Goal: Communication & Community: Answer question/provide support

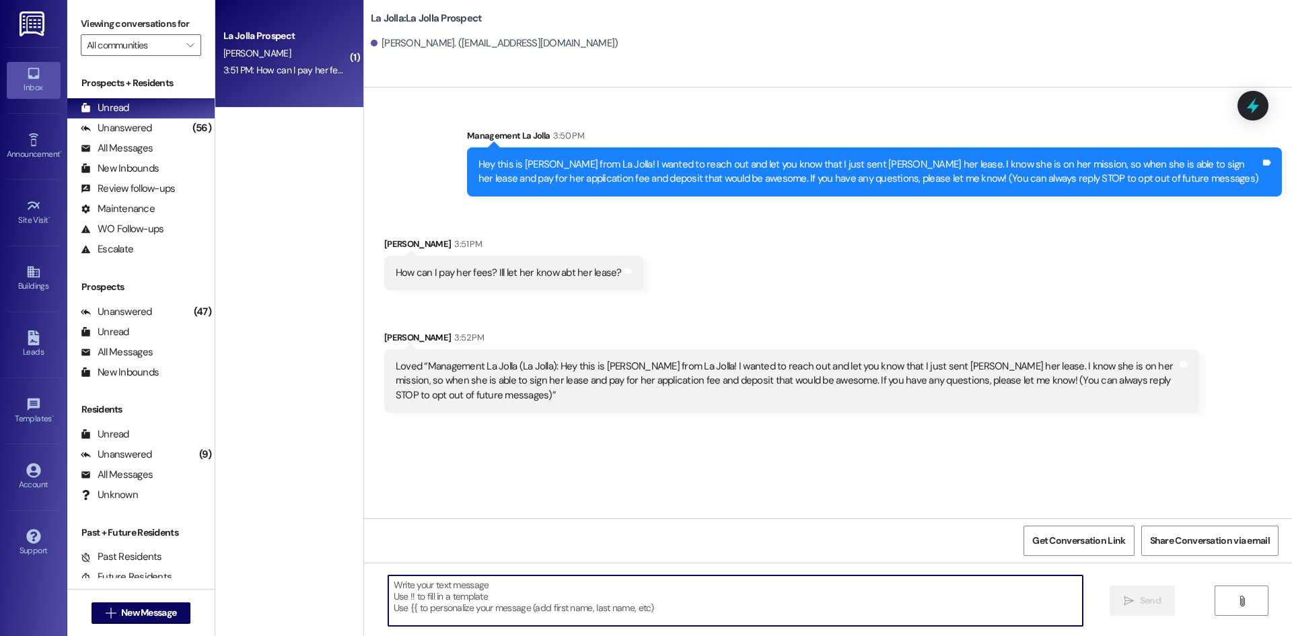
click at [525, 599] on textarea at bounding box center [735, 600] width 694 height 50
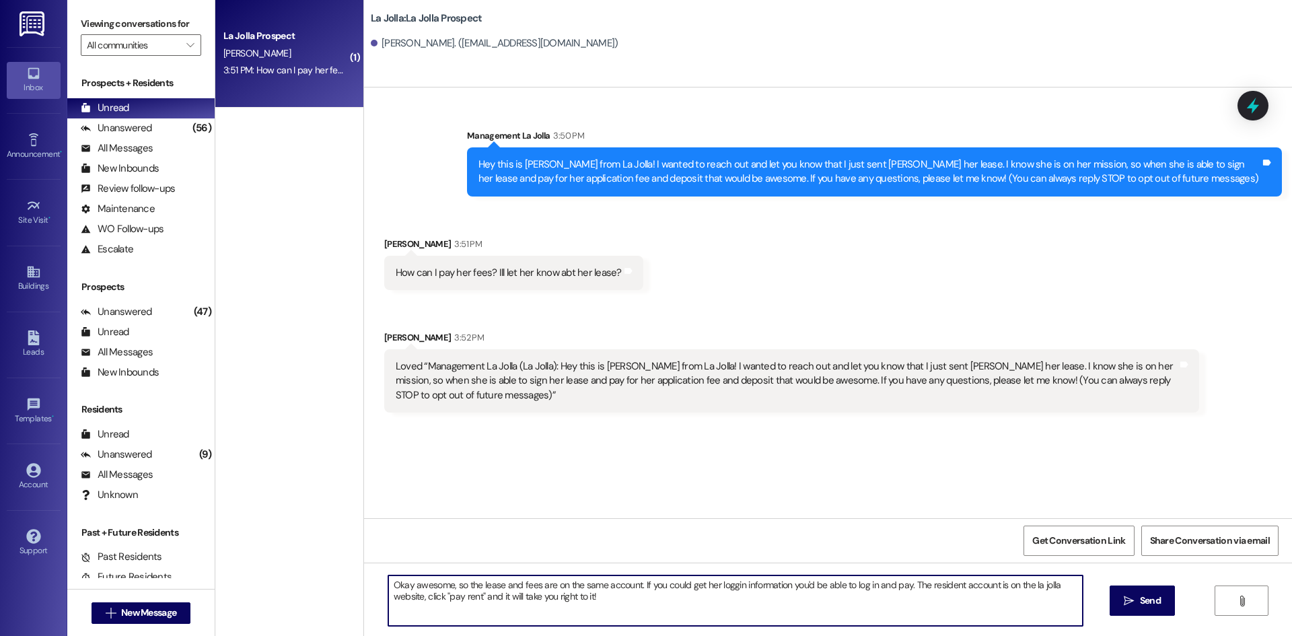
click at [726, 589] on textarea "Okay awesome, so the lease and fees are on the same account. If you could get h…" at bounding box center [735, 600] width 694 height 50
click at [643, 609] on textarea "Okay awesome, so the lease and fees are on the same account. If you could get h…" at bounding box center [735, 600] width 694 height 50
type textarea "Okay awesome, so the lease and fees are on the same account. If you could get h…"
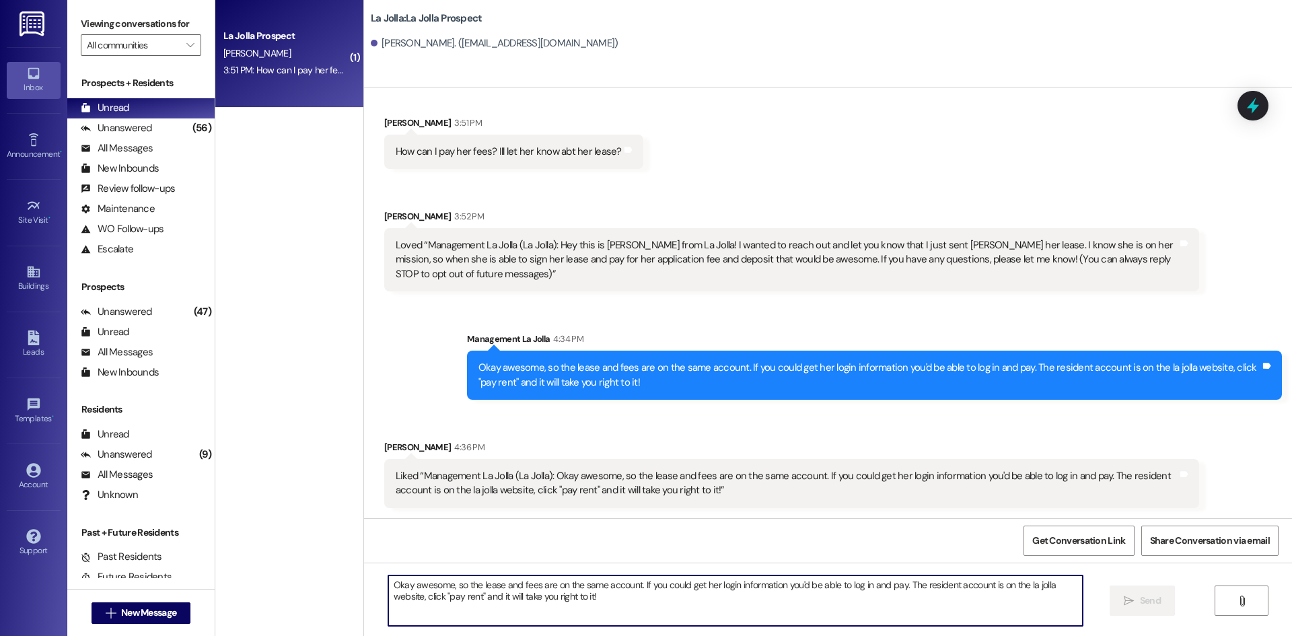
scroll to position [122, 0]
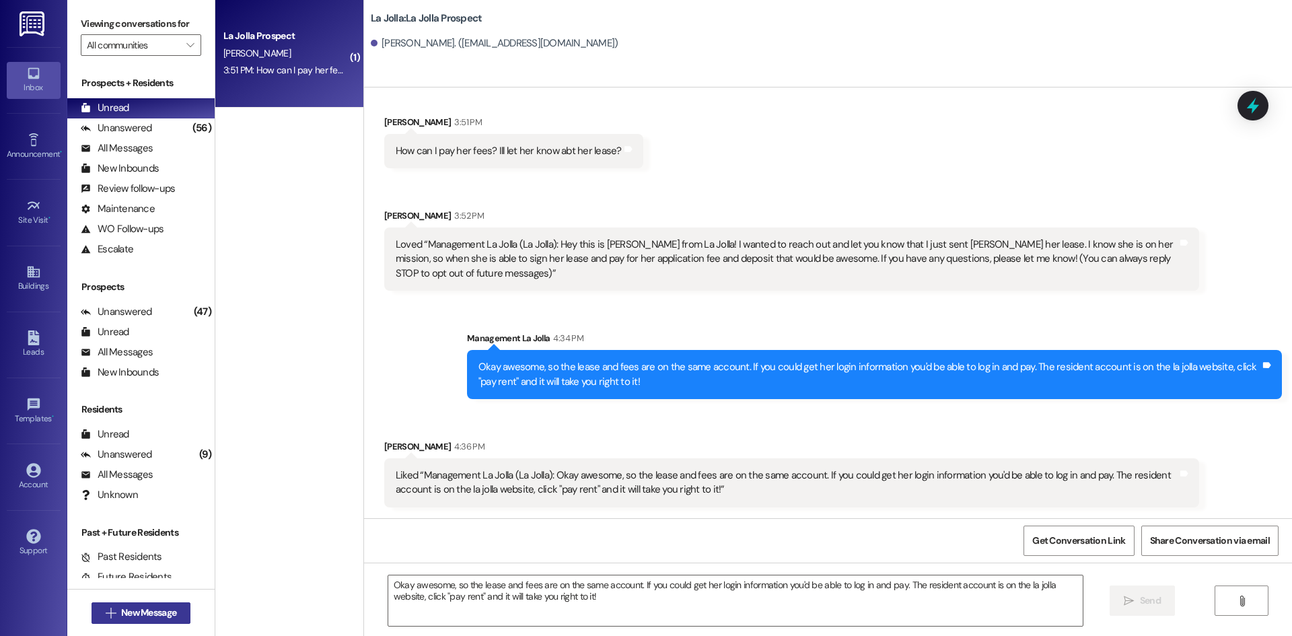
click at [154, 603] on button " New Message" at bounding box center [141, 613] width 100 height 22
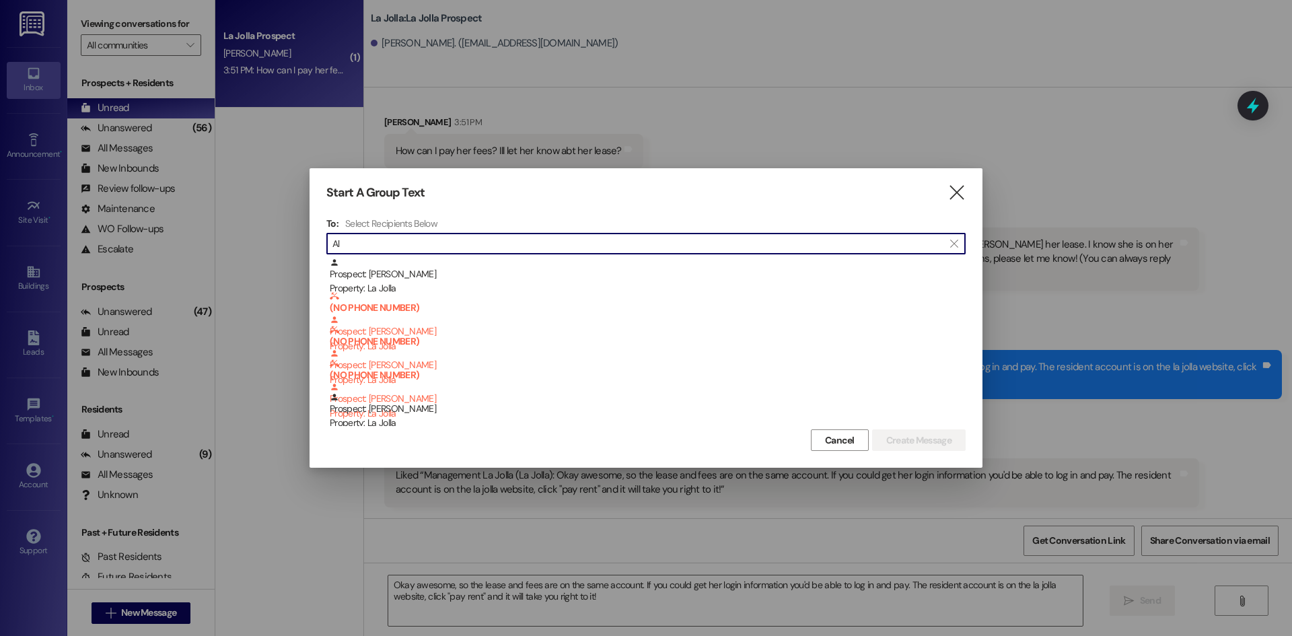
type input "A"
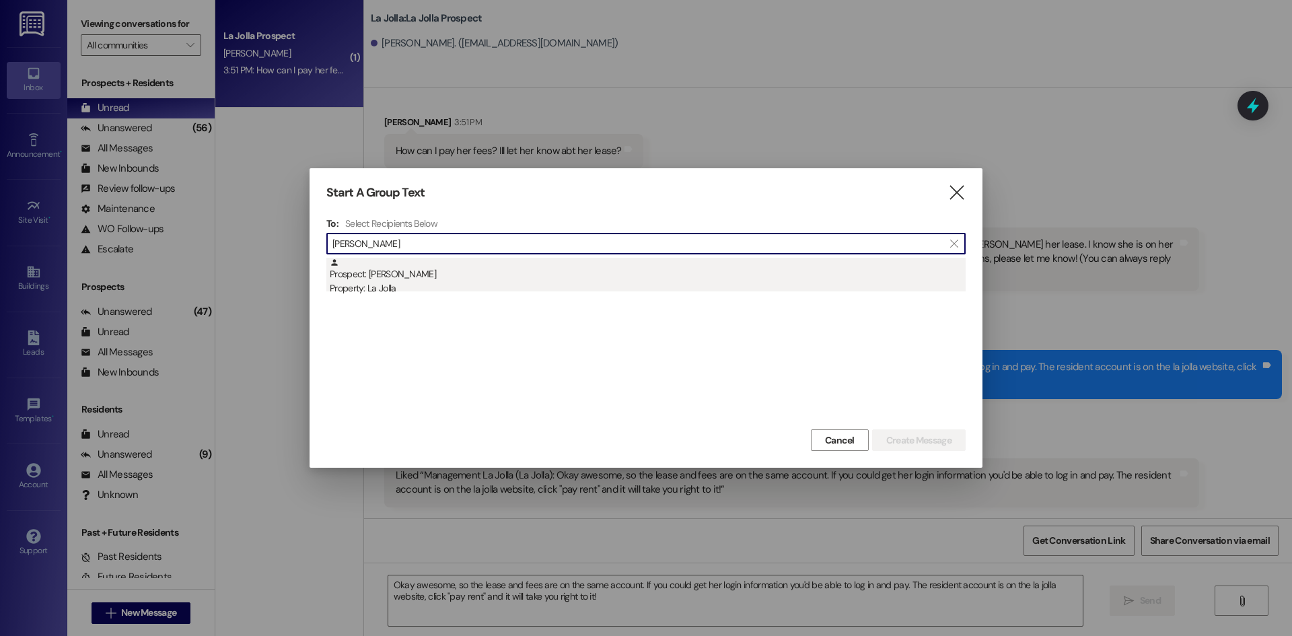
type input "[PERSON_NAME]"
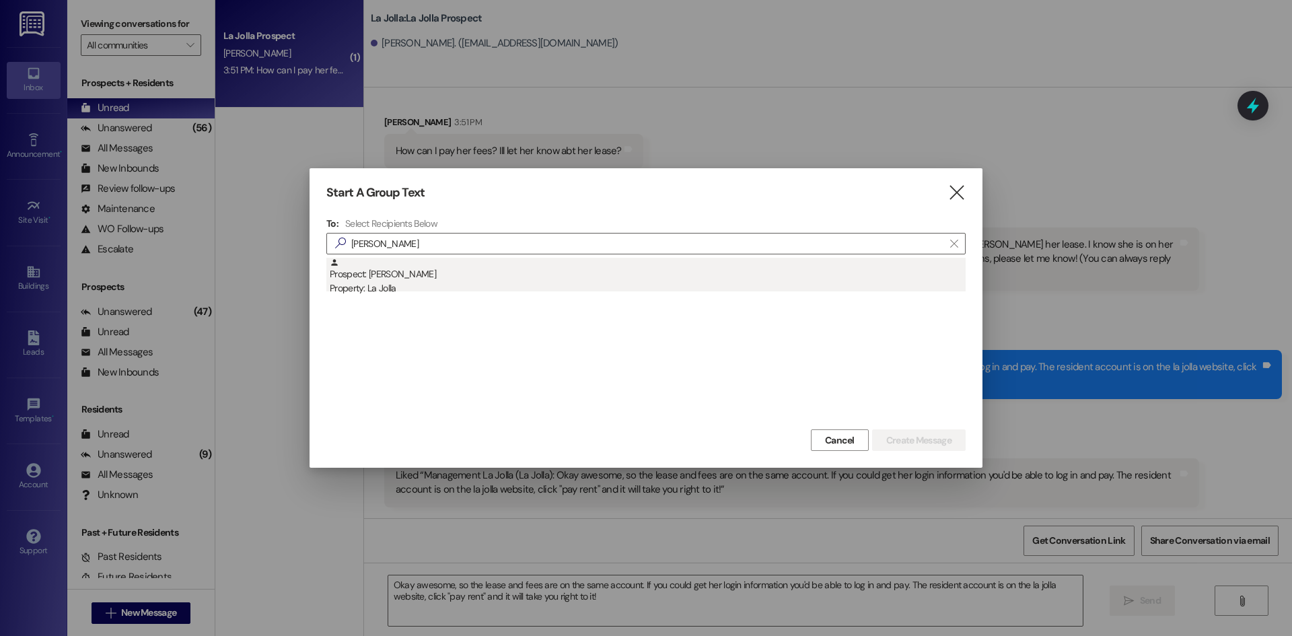
click at [607, 285] on div "Property: La Jolla" at bounding box center [648, 288] width 636 height 14
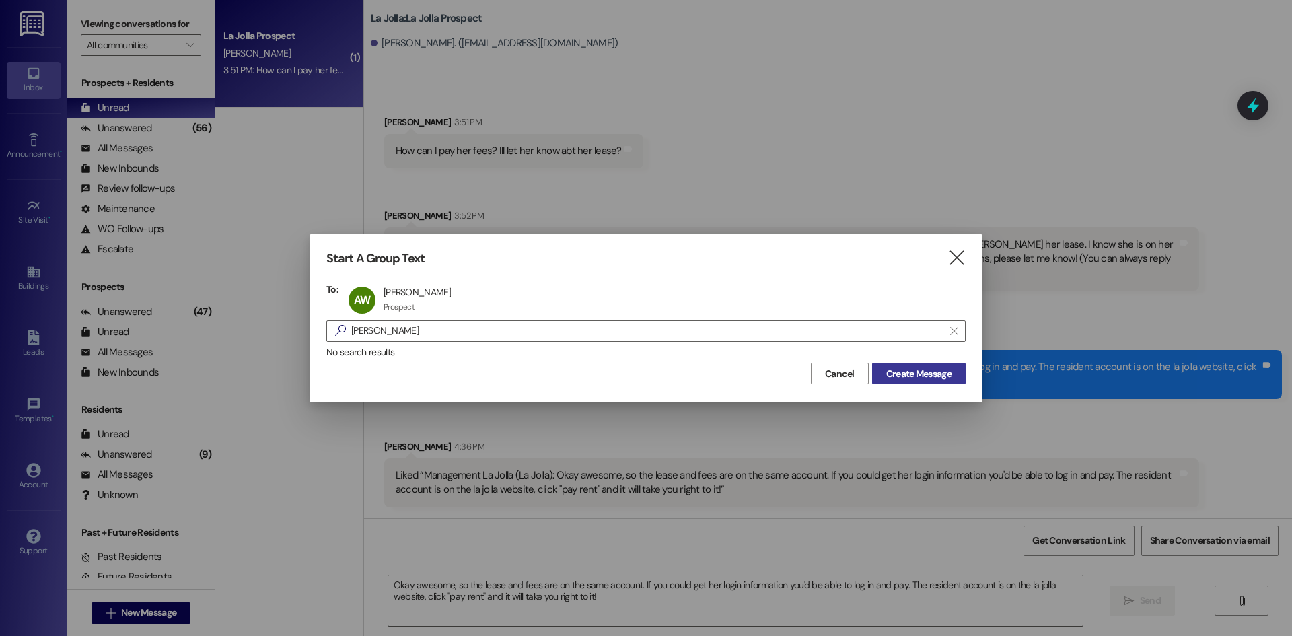
click at [938, 369] on span "Create Message" at bounding box center [918, 374] width 65 height 14
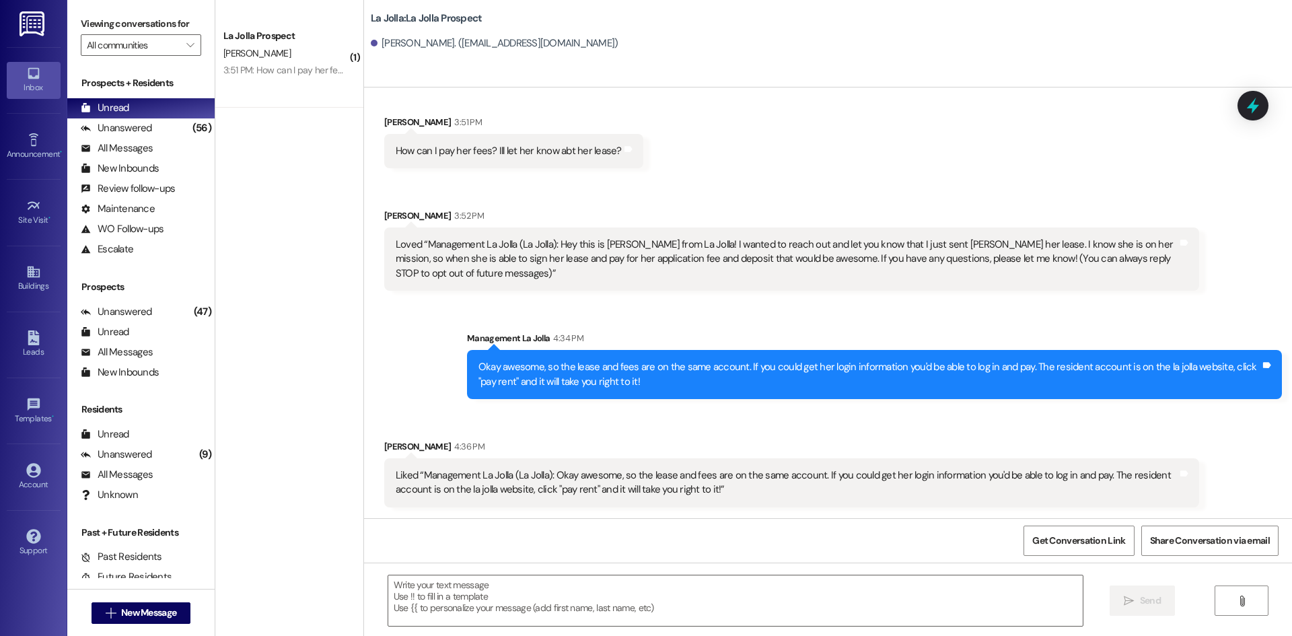
scroll to position [0, 0]
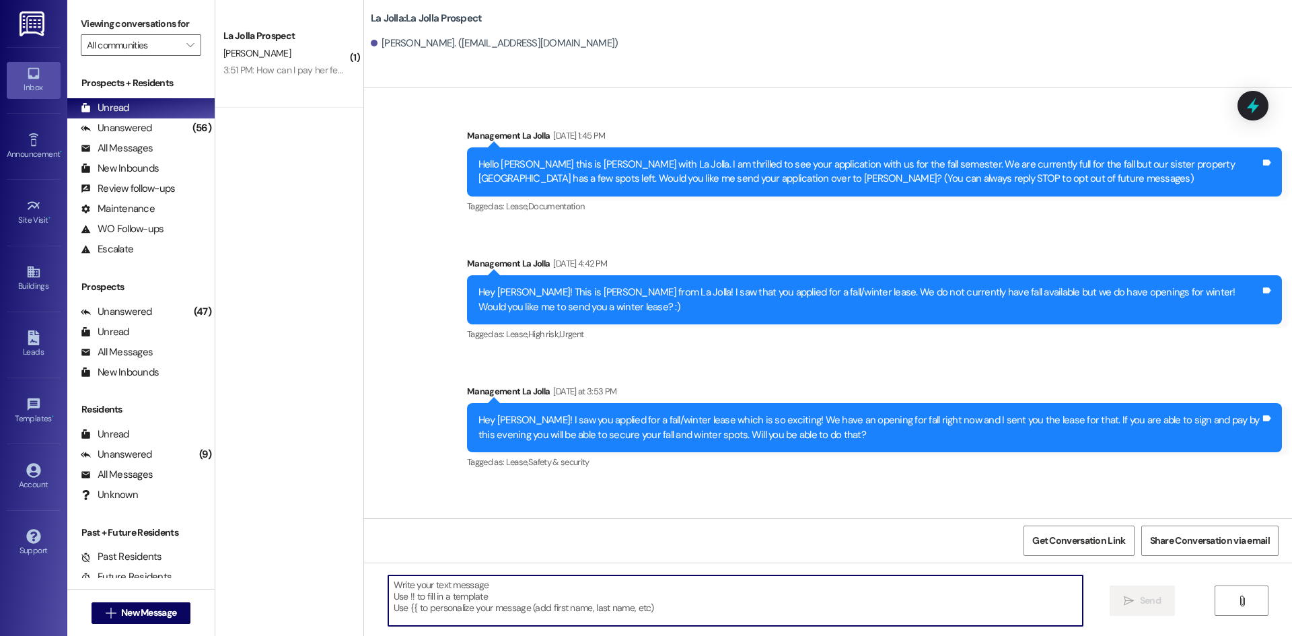
click at [591, 597] on textarea at bounding box center [735, 600] width 694 height 50
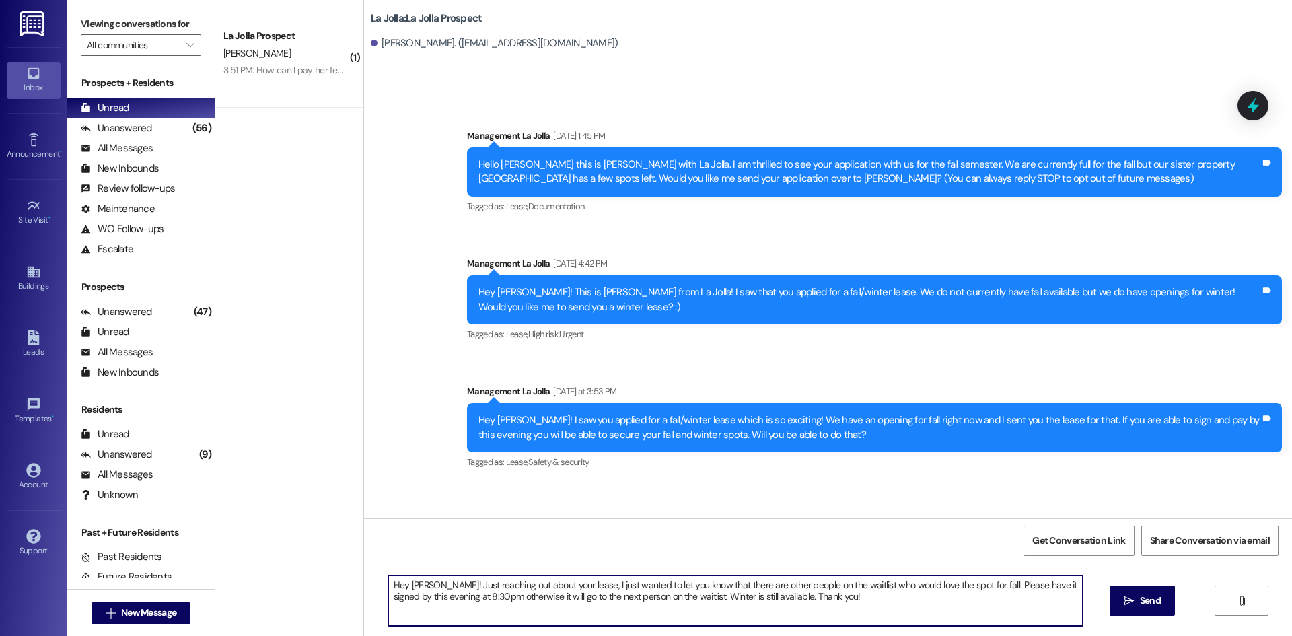
click at [583, 587] on textarea "Hey [PERSON_NAME]! Just reaching out about your lease, I just wanted to let you…" at bounding box center [735, 600] width 694 height 50
drag, startPoint x: 654, startPoint y: 591, endPoint x: 639, endPoint y: 591, distance: 14.8
click at [639, 591] on textarea "Hey [PERSON_NAME]! Just reaching out about your lease with La Jolla, I just wan…" at bounding box center [735, 600] width 694 height 50
click at [868, 598] on textarea "Hey [PERSON_NAME]! Just reaching out about your lease with La Jolla, I wanted t…" at bounding box center [735, 600] width 694 height 50
drag, startPoint x: 868, startPoint y: 598, endPoint x: 376, endPoint y: 568, distance: 492.6
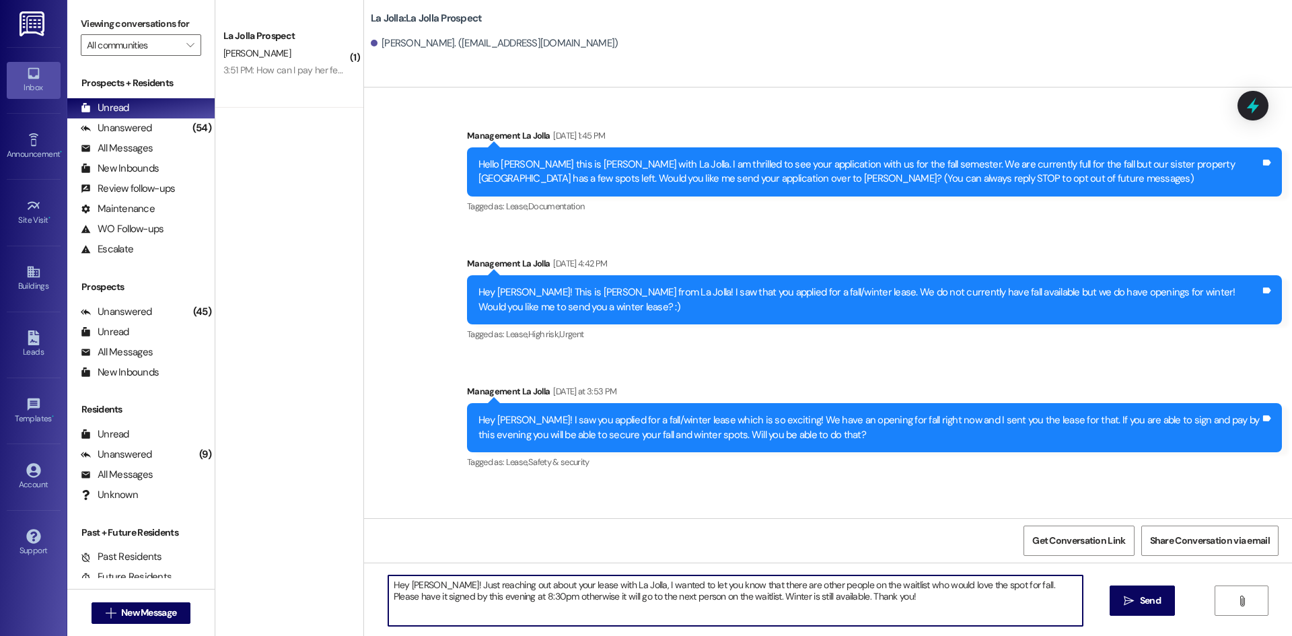
click at [376, 568] on div "Hey [PERSON_NAME]! Just reaching out about your lease with La Jolla, I wanted t…" at bounding box center [828, 612] width 928 height 101
type textarea "Hey [PERSON_NAME]! Just reaching out about your lease with La Jolla, I wanted t…"
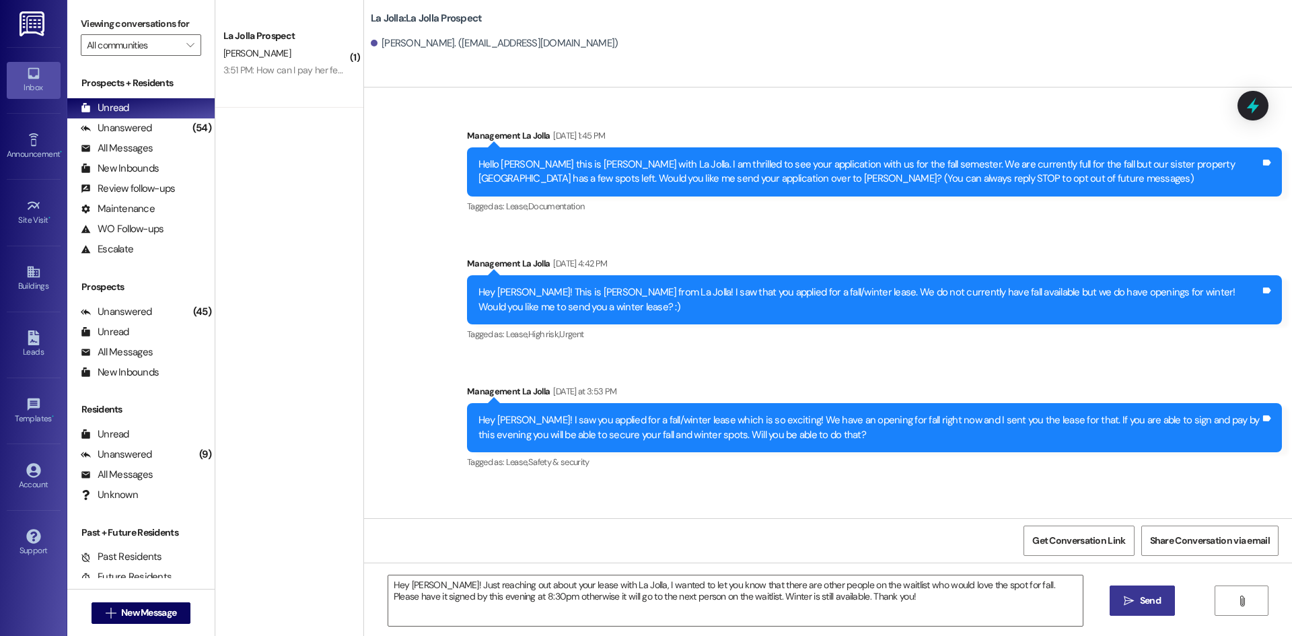
click at [1142, 596] on span "Send" at bounding box center [1149, 600] width 21 height 14
